Goal: Navigation & Orientation: Find specific page/section

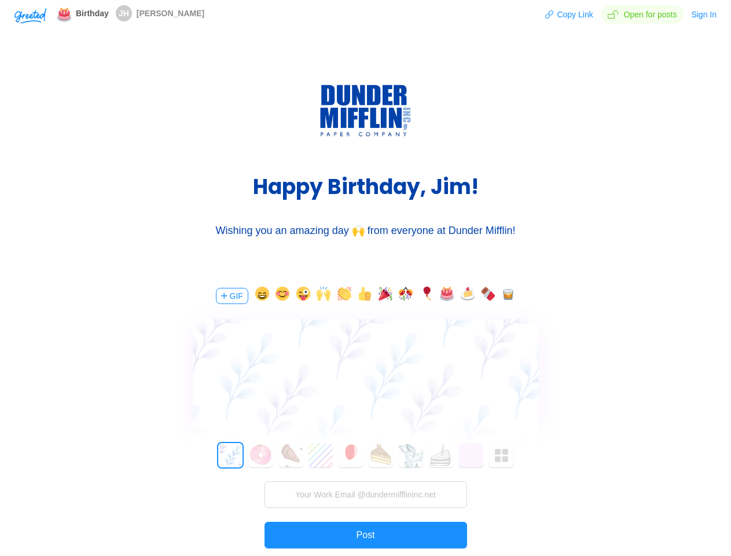
click at [365, 278] on div "GIF 0 1 2 3 4 5 6 7 8 9 10 11 12 13 14 15 16 17 18 19 20 21 22 23 24 25 26 27 2…" at bounding box center [365, 437] width 347 height 331
click at [30, 15] on img "button" at bounding box center [30, 16] width 32 height 16
click at [570, 14] on button "Copy Link" at bounding box center [569, 14] width 49 height 19
click at [704, 14] on button "Sign In" at bounding box center [703, 14] width 27 height 19
click at [231, 296] on body "Shadow: (click to exit) Birthday JH [PERSON_NAME] Copy Link Open for posts Sign…" at bounding box center [365, 278] width 731 height 556
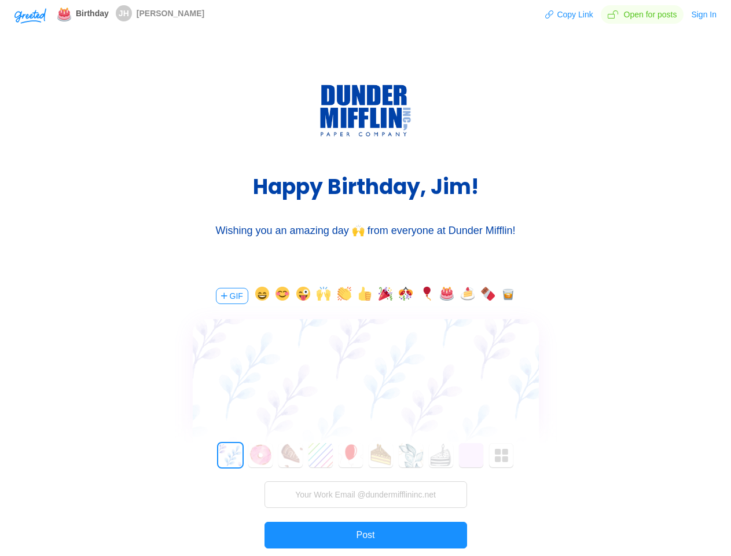
click at [260, 296] on body "Shadow: (click to exit) Birthday JH [PERSON_NAME] Copy Link Open for posts Sign…" at bounding box center [365, 278] width 731 height 556
click at [281, 296] on body "Shadow: (click to exit) Birthday JH [PERSON_NAME] Copy Link Open for posts Sign…" at bounding box center [365, 278] width 731 height 556
click at [302, 296] on body "Shadow: (click to exit) Birthday JH [PERSON_NAME] Copy Link Open for posts Sign…" at bounding box center [365, 278] width 731 height 556
click at [322, 296] on body "Shadow: (click to exit) Birthday JH [PERSON_NAME] Copy Link Open for posts Sign…" at bounding box center [365, 278] width 731 height 556
click at [343, 296] on body "Shadow: (click to exit) Birthday JH [PERSON_NAME] Copy Link Open for posts Sign…" at bounding box center [365, 278] width 731 height 556
